Goal: Transaction & Acquisition: Subscribe to service/newsletter

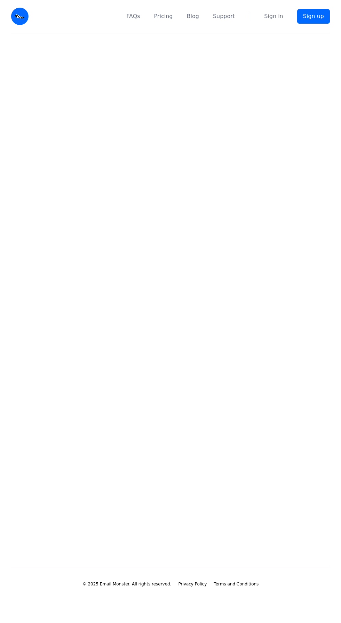
click at [198, 16] on link "Blog" at bounding box center [193, 16] width 12 height 8
click at [171, 16] on link "Pricing" at bounding box center [163, 16] width 19 height 8
click at [292, 33] on main at bounding box center [170, 288] width 341 height 511
click at [242, 33] on main at bounding box center [170, 288] width 341 height 511
click at [199, 16] on link "Blog" at bounding box center [193, 16] width 12 height 8
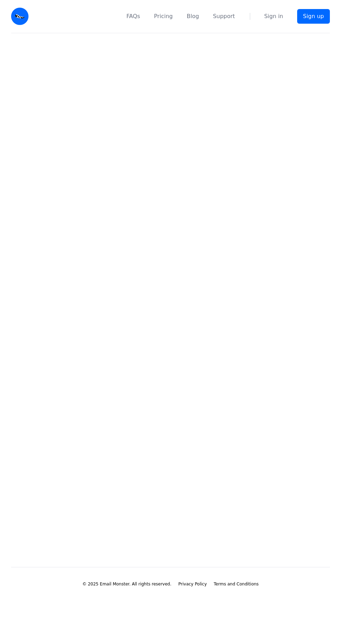
click at [173, 16] on link "Pricing" at bounding box center [163, 16] width 19 height 8
click at [128, 178] on main at bounding box center [170, 288] width 341 height 511
click at [170, 15] on link "Pricing" at bounding box center [163, 16] width 19 height 8
click at [24, 16] on img at bounding box center [19, 16] width 17 height 17
click at [317, 16] on link "Sign up" at bounding box center [313, 16] width 33 height 15
